Goal: Transaction & Acquisition: Purchase product/service

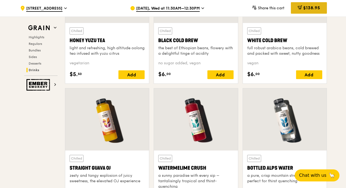
click at [301, 8] on icon at bounding box center [300, 7] width 4 height 4
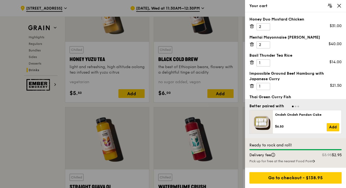
scroll to position [2065, 0]
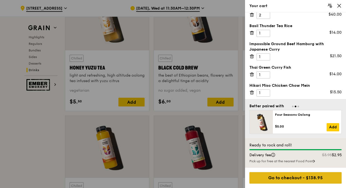
click at [290, 174] on div "Go to checkout - $138.95" at bounding box center [296, 177] width 92 height 11
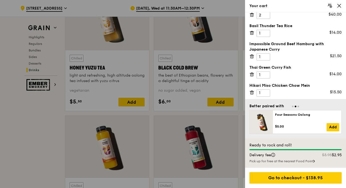
scroll to position [24, 0]
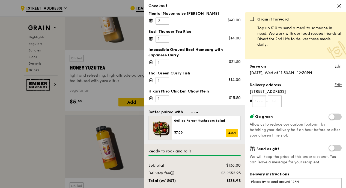
click at [258, 102] on input "text" at bounding box center [259, 100] width 14 height 11
type input "19"
type input "01"
click at [336, 86] on link "Edit" at bounding box center [338, 84] width 7 height 5
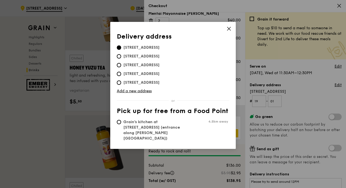
click at [137, 49] on span "[STREET_ADDRESS]" at bounding box center [141, 47] width 49 height 5
click at [121, 49] on input "[STREET_ADDRESS]" at bounding box center [119, 47] width 4 height 4
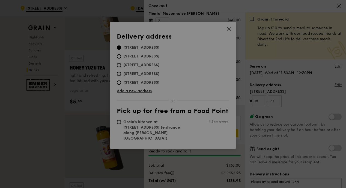
click at [145, 91] on div at bounding box center [173, 94] width 346 height 188
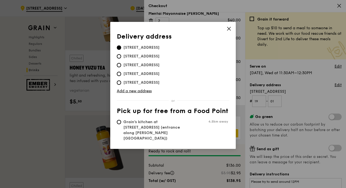
click at [134, 94] on div "Delivery address [STREET_ADDRESS] [STREET_ADDRESS] [STREET_ADDRESS] [STREET_ADD…" at bounding box center [173, 87] width 112 height 109
click at [137, 90] on link "Add a new address" at bounding box center [173, 90] width 112 height 5
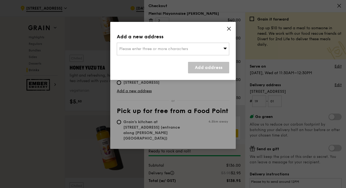
click at [164, 55] on div "Please enter three or more characters" at bounding box center [173, 49] width 112 height 13
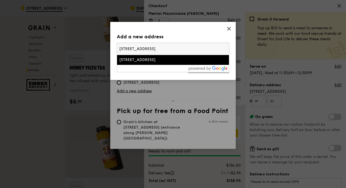
type input "[STREET_ADDRESS]"
click at [209, 36] on div "Add a new address" at bounding box center [173, 37] width 112 height 8
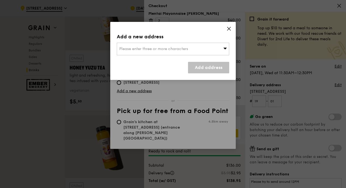
click at [233, 26] on div "Add a new address Please enter three or more characters Add address" at bounding box center [173, 51] width 126 height 58
click at [229, 27] on icon at bounding box center [229, 28] width 5 height 5
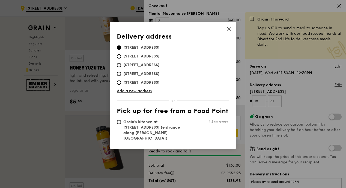
click at [232, 29] on div "Delivery address Pick up for free from a Food Point Delivery address [STREET_AD…" at bounding box center [173, 85] width 126 height 127
click at [229, 28] on icon at bounding box center [229, 28] width 5 height 5
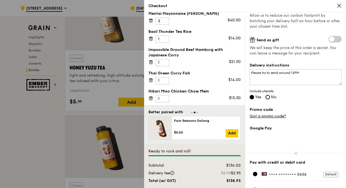
scroll to position [109, 0]
click at [292, 72] on textarea "Please try to send around 12PM" at bounding box center [296, 77] width 92 height 16
drag, startPoint x: 310, startPoint y: 71, endPoint x: 166, endPoint y: 64, distance: 144.3
click at [165, 64] on div "Honey Duo Mustard Chicken 2 $31.00 Mentai Mayonnaise Aburi Salmon 2 $40.00 Basi…" at bounding box center [245, 99] width 202 height 175
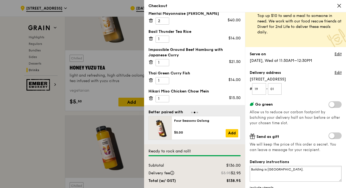
scroll to position [0, 0]
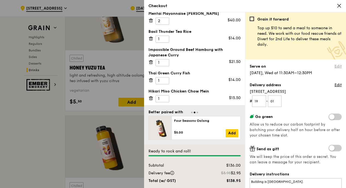
click at [335, 66] on link "Edit" at bounding box center [338, 66] width 7 height 5
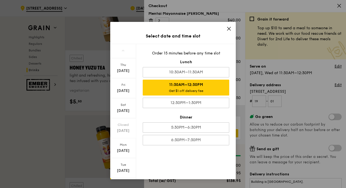
click at [229, 28] on icon at bounding box center [229, 28] width 5 height 5
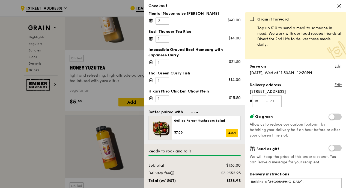
scroll to position [142, 0]
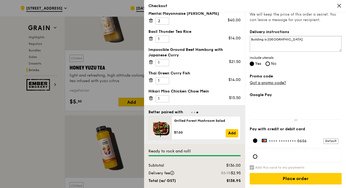
click at [299, 43] on textarea "Building is [GEOGRAPHIC_DATA]." at bounding box center [296, 44] width 92 height 16
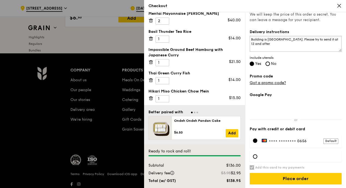
scroll to position [2297, 0]
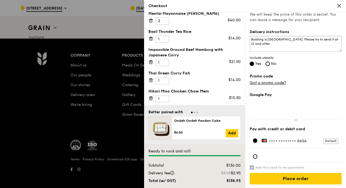
type textarea "Building is [GEOGRAPHIC_DATA]. Please try to send it at 12 and after"
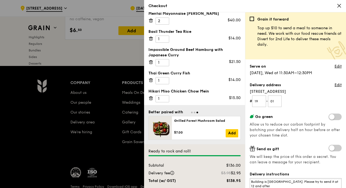
scroll to position [0, 0]
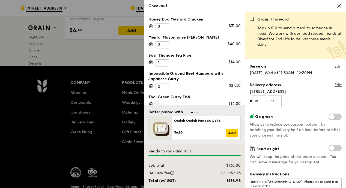
click at [165, 85] on input "2" at bounding box center [163, 86] width 14 height 7
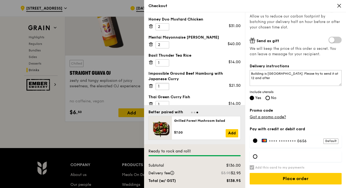
scroll to position [24, 0]
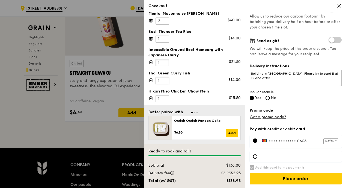
type input "1"
type input "2"
click at [165, 77] on input "2" at bounding box center [163, 80] width 14 height 7
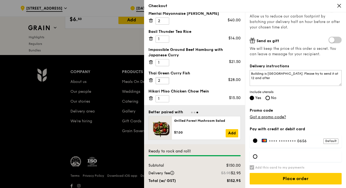
scroll to position [2297, 0]
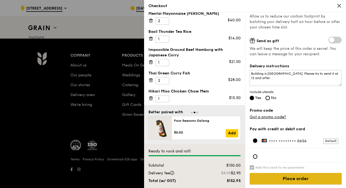
click at [281, 173] on input "Place order" at bounding box center [296, 178] width 92 height 11
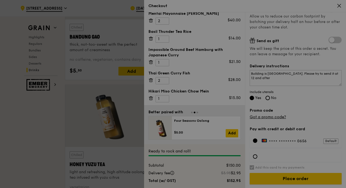
scroll to position [1832, 0]
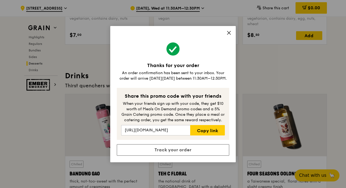
click at [228, 32] on icon at bounding box center [228, 32] width 3 height 3
